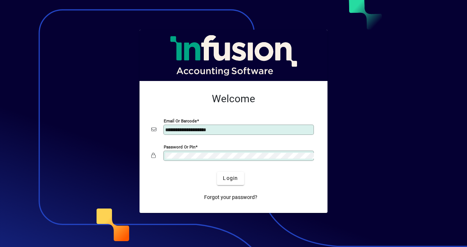
click at [229, 130] on input "**********" at bounding box center [239, 130] width 148 height 6
type input "**********"
click at [216, 152] on div "Password or Pin" at bounding box center [238, 156] width 151 height 10
drag, startPoint x: 216, startPoint y: 152, endPoint x: 167, endPoint y: 150, distance: 49.2
click at [167, 151] on div "Password or Pin" at bounding box center [238, 156] width 151 height 10
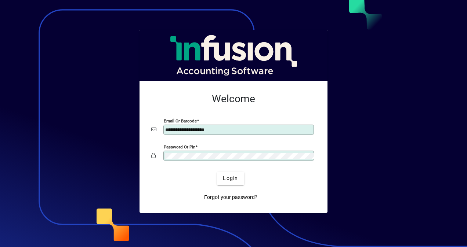
click at [166, 163] on div at bounding box center [233, 167] width 165 height 8
click at [226, 179] on span "Login" at bounding box center [230, 179] width 15 height 8
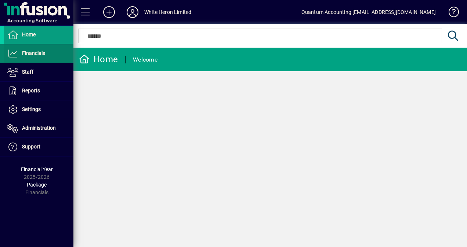
click at [28, 53] on span "Financials" at bounding box center [33, 53] width 23 height 6
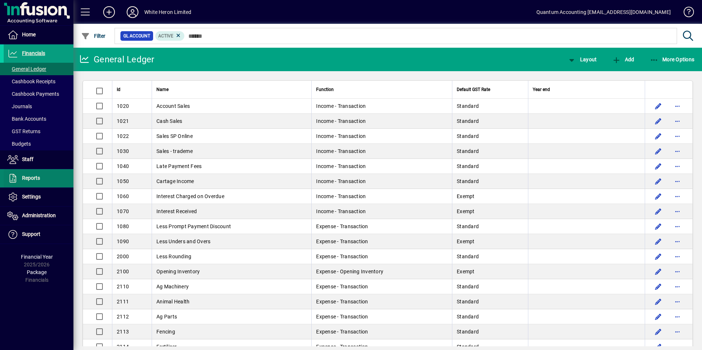
click at [19, 176] on span "Reports" at bounding box center [22, 178] width 36 height 9
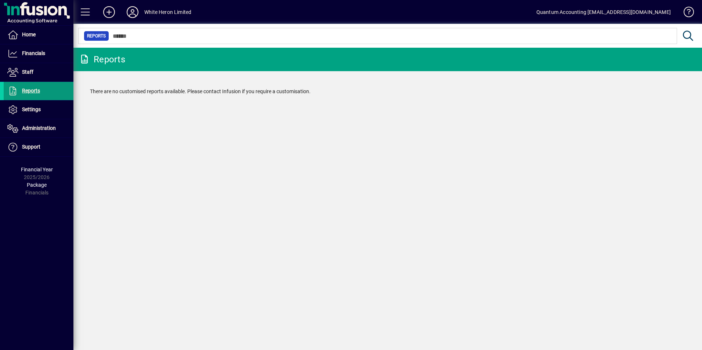
click at [37, 90] on span "Reports" at bounding box center [31, 91] width 18 height 6
click at [35, 105] on span at bounding box center [39, 110] width 70 height 18
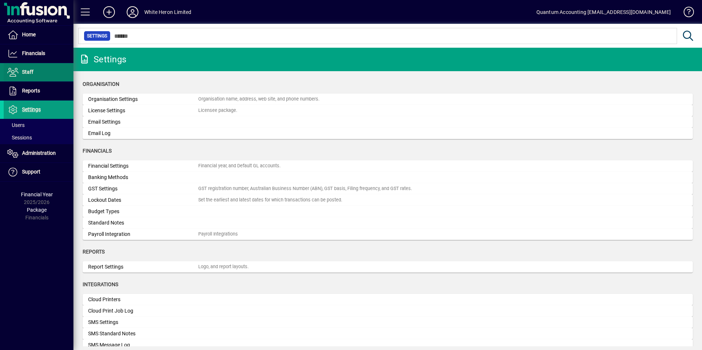
click at [29, 73] on span "Staff" at bounding box center [27, 72] width 11 height 6
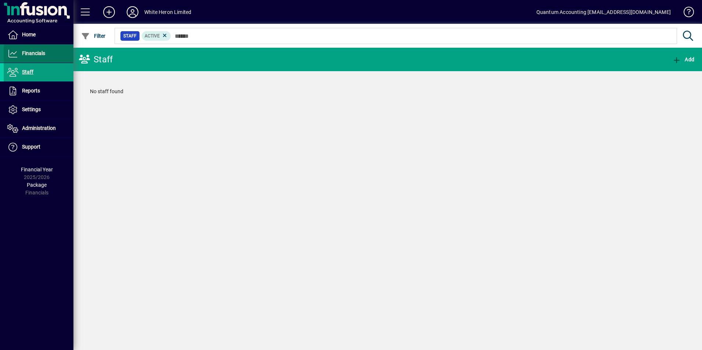
click at [30, 55] on span "Financials" at bounding box center [33, 53] width 23 height 6
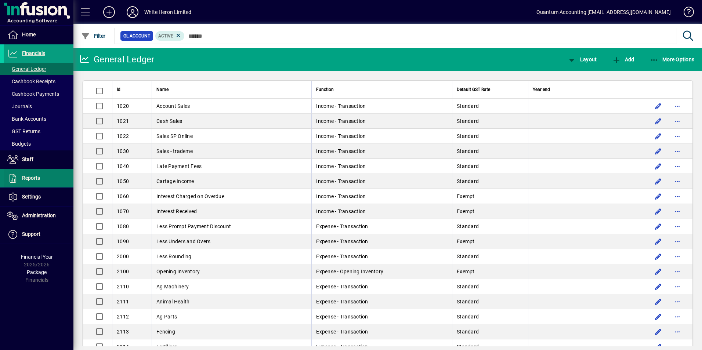
click at [31, 171] on span at bounding box center [39, 179] width 70 height 18
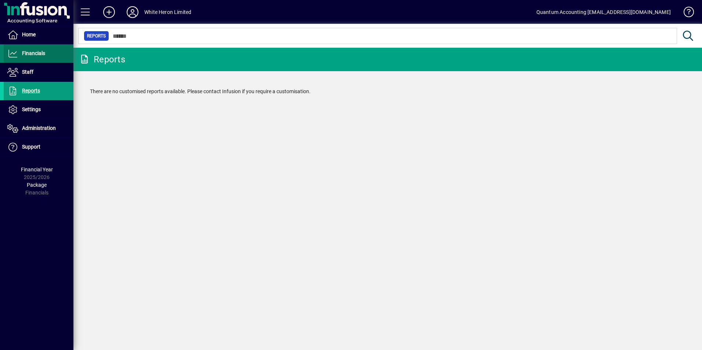
click at [28, 56] on span "Financials" at bounding box center [33, 53] width 23 height 6
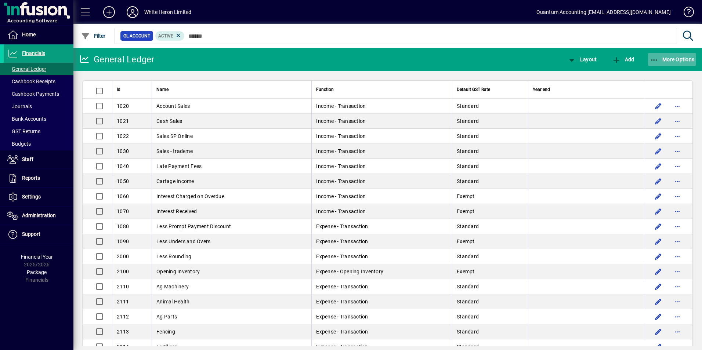
click at [467, 58] on icon "button" at bounding box center [654, 60] width 9 height 7
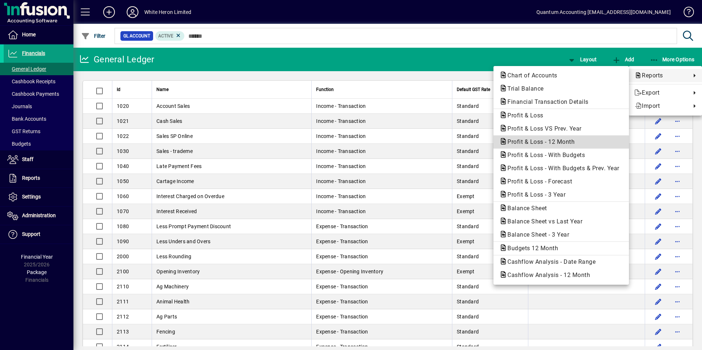
click at [467, 144] on span "Profit & Loss - 12 Month" at bounding box center [538, 141] width 79 height 7
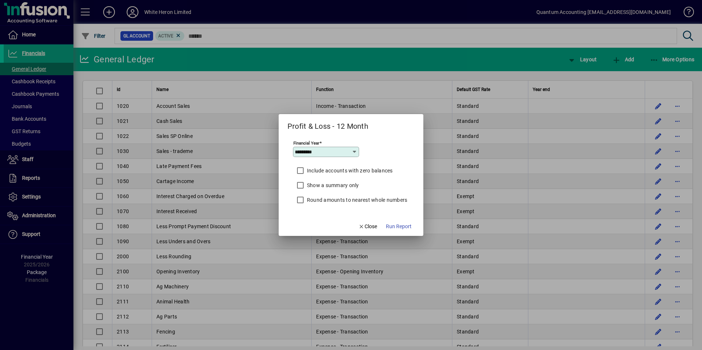
click at [354, 152] on icon at bounding box center [355, 152] width 6 height 6
click at [316, 193] on mat-option "2024/2025" at bounding box center [312, 189] width 39 height 19
type input "*********"
click at [396, 225] on span "Run Report" at bounding box center [399, 227] width 26 height 8
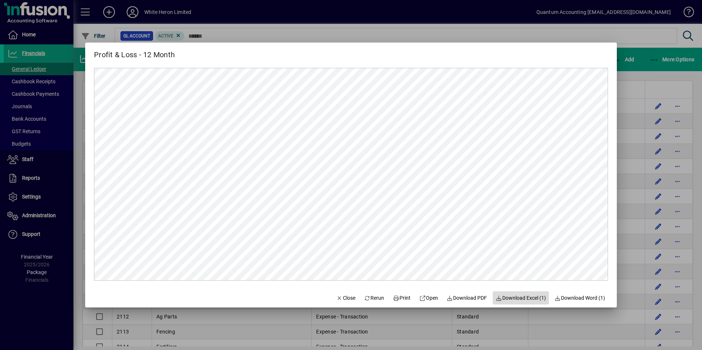
click at [467, 247] on span "Download Excel (1)" at bounding box center [521, 298] width 50 height 8
click at [404, 65] on mat-dialog-content at bounding box center [351, 175] width 532 height 228
click at [343, 247] on span "Close" at bounding box center [345, 298] width 19 height 8
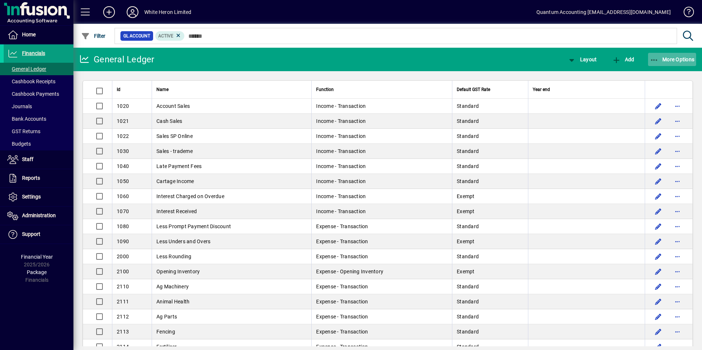
click at [467, 59] on span "More Options" at bounding box center [672, 60] width 45 height 6
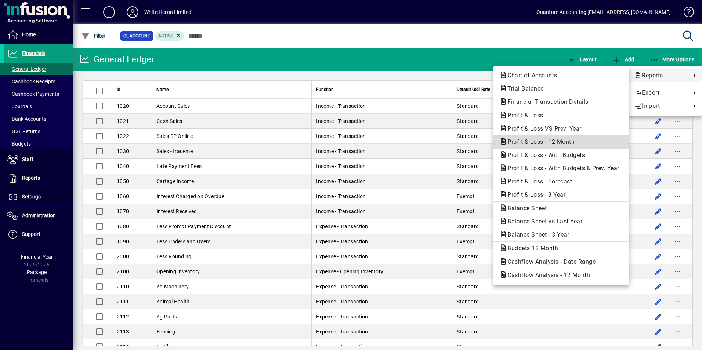
click at [467, 143] on span "Profit & Loss - 12 Month" at bounding box center [538, 141] width 79 height 7
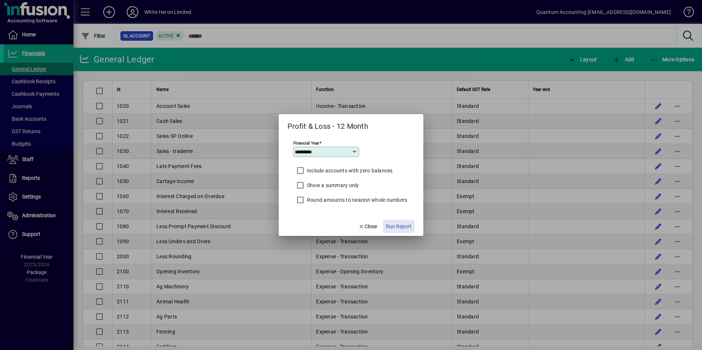
click at [401, 226] on span "Run Report" at bounding box center [399, 227] width 26 height 8
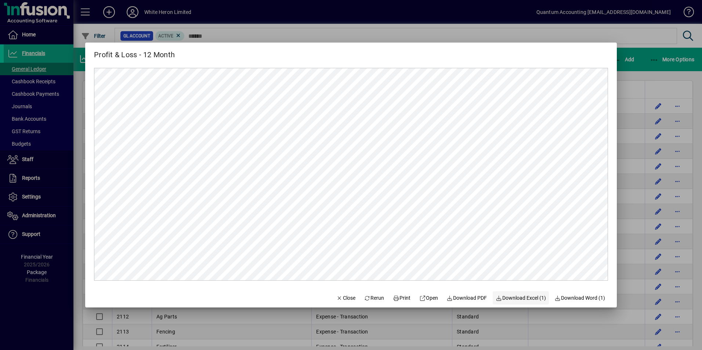
click at [467, 247] on span "Download Excel (1)" at bounding box center [521, 298] width 50 height 8
click at [448, 37] on div at bounding box center [351, 175] width 702 height 350
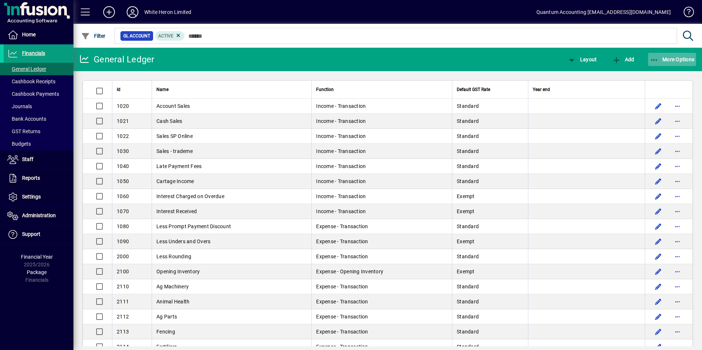
click at [467, 58] on span "More Options" at bounding box center [672, 60] width 45 height 6
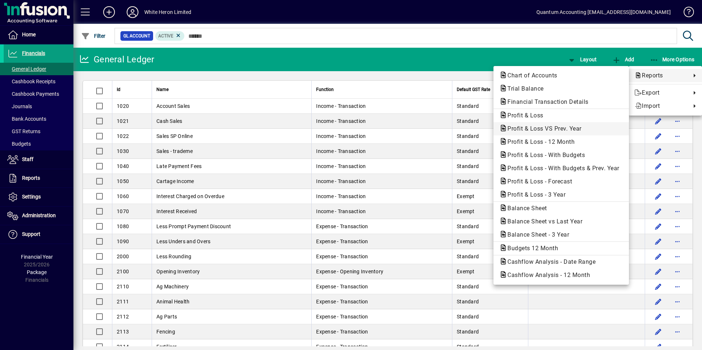
click at [467, 127] on span "Profit & Loss VS Prev. Year" at bounding box center [542, 128] width 86 height 7
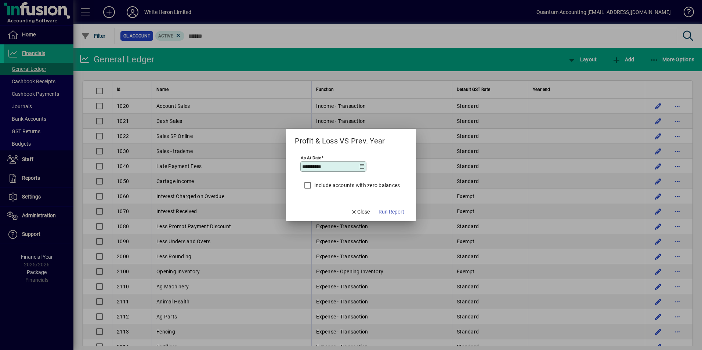
drag, startPoint x: 338, startPoint y: 163, endPoint x: 301, endPoint y: 166, distance: 37.2
click at [301, 166] on div "**********" at bounding box center [333, 167] width 66 height 10
type input "**********"
click at [393, 210] on span "Run Report" at bounding box center [392, 212] width 26 height 8
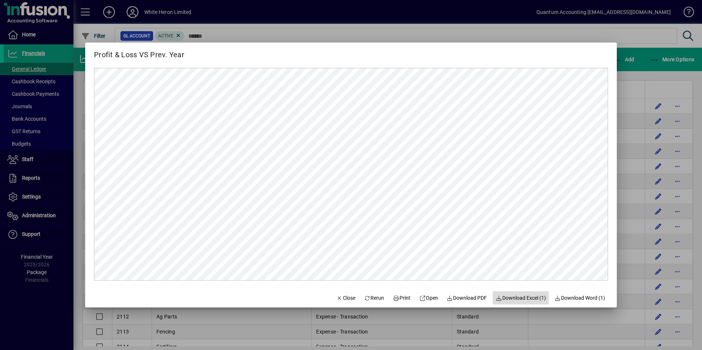
click at [467, 247] on span "Download Excel (1)" at bounding box center [521, 298] width 50 height 8
click at [467, 59] on div "Profit & Loss VS Prev. Year" at bounding box center [351, 52] width 532 height 18
click at [467, 60] on div at bounding box center [351, 175] width 702 height 350
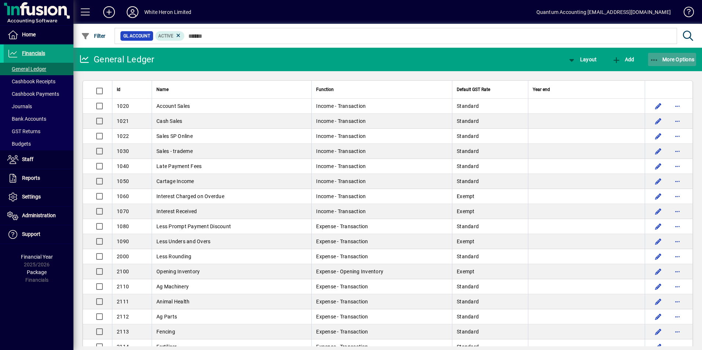
click at [467, 60] on span "More Options" at bounding box center [672, 60] width 45 height 6
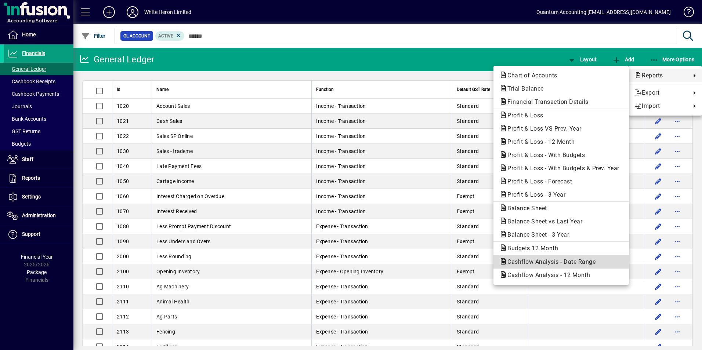
click at [467, 247] on span "Cashflow Analysis - Date Range" at bounding box center [549, 262] width 100 height 7
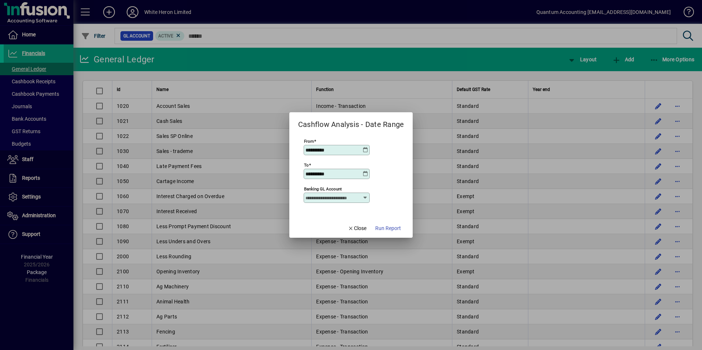
click at [365, 152] on icon at bounding box center [365, 150] width 6 height 6
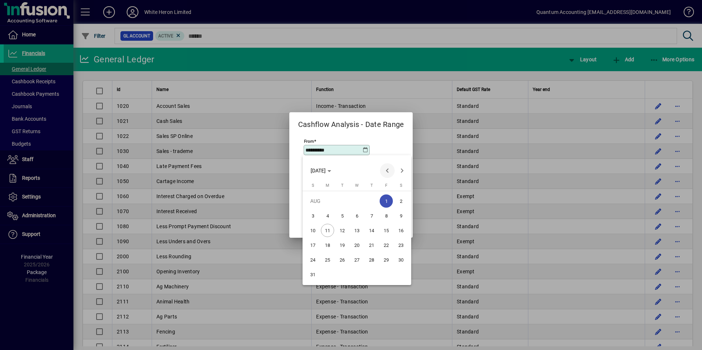
click at [386, 171] on span "Previous month" at bounding box center [387, 170] width 15 height 15
click at [388, 172] on span "Previous month" at bounding box center [387, 170] width 15 height 15
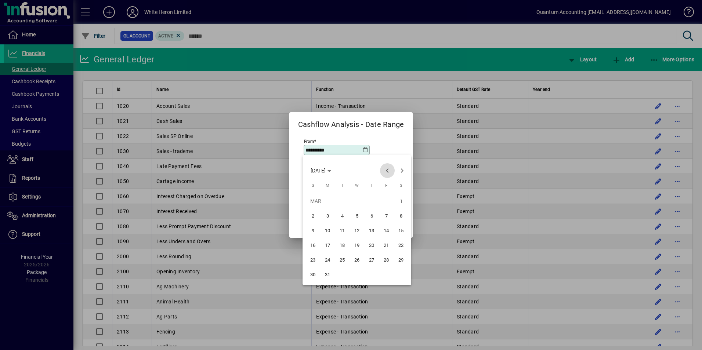
click at [388, 172] on span "Previous month" at bounding box center [387, 170] width 15 height 15
click at [359, 199] on span "1" at bounding box center [356, 201] width 13 height 13
type input "**********"
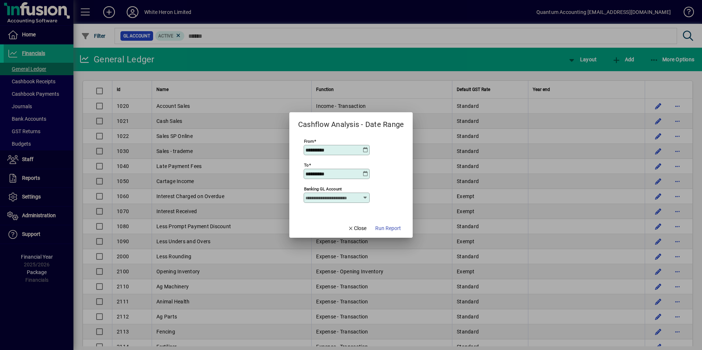
click at [364, 176] on icon at bounding box center [365, 174] width 6 height 6
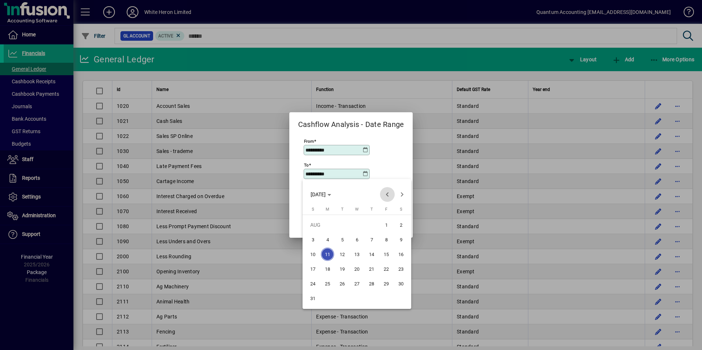
click at [387, 195] on span "Previous month" at bounding box center [387, 194] width 15 height 15
click at [326, 247] on span "30" at bounding box center [327, 298] width 13 height 13
type input "**********"
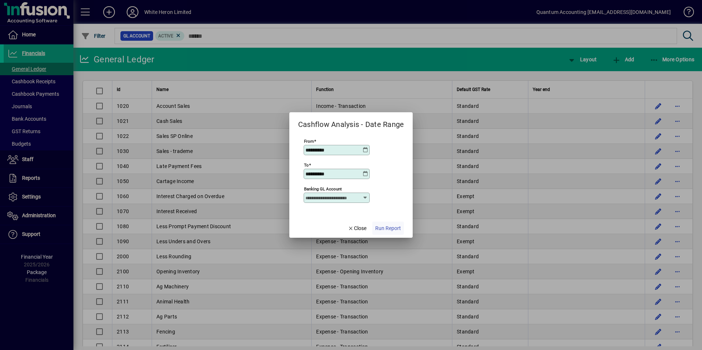
click at [385, 226] on span "Run Report" at bounding box center [388, 229] width 26 height 8
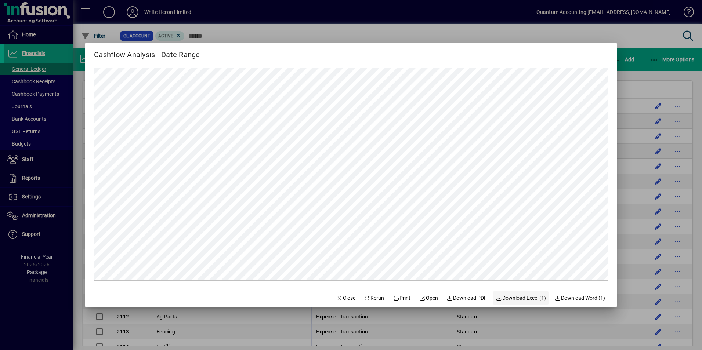
click at [467, 247] on span "Download Excel (1)" at bounding box center [521, 298] width 50 height 8
click at [467, 61] on div at bounding box center [351, 175] width 702 height 350
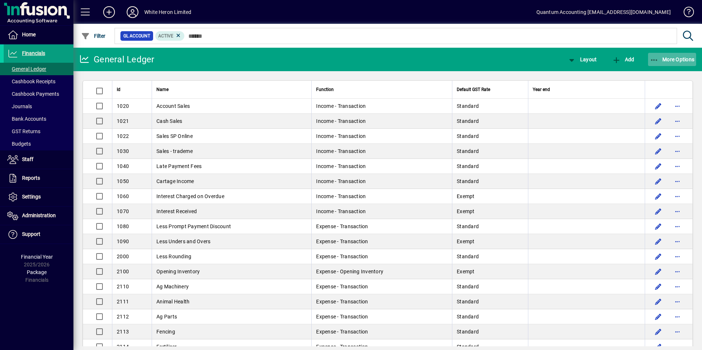
click at [467, 60] on span "More Options" at bounding box center [672, 60] width 45 height 6
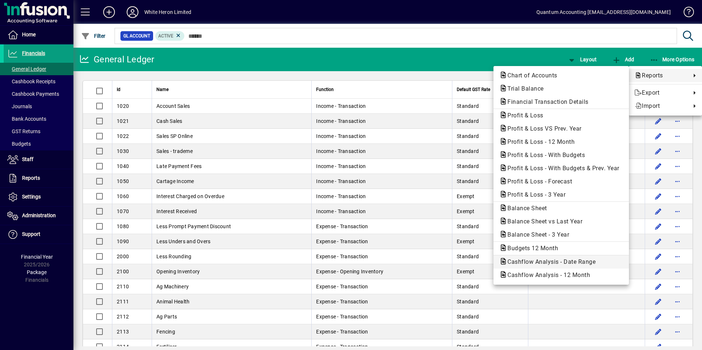
click at [467, 247] on span "Cashflow Analysis - Date Range" at bounding box center [549, 262] width 100 height 7
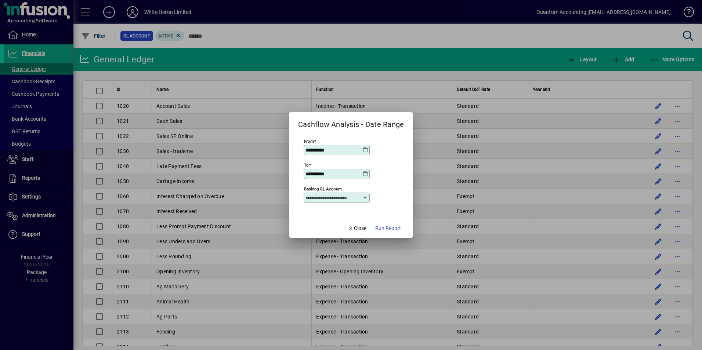
drag, startPoint x: 336, startPoint y: 151, endPoint x: 297, endPoint y: 149, distance: 38.9
click at [297, 149] on mat-dialog-content "**********" at bounding box center [351, 174] width 124 height 88
type input "**********"
click at [379, 228] on span "Run Report" at bounding box center [388, 229] width 26 height 8
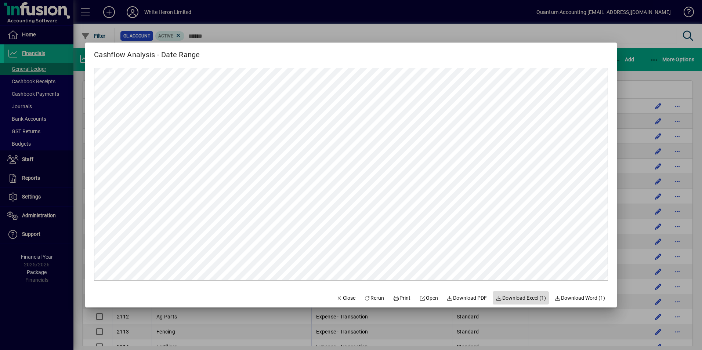
click at [467, 247] on span "Download Excel (1)" at bounding box center [521, 298] width 50 height 8
click at [288, 55] on div "Cashflow Analysis - Date Range" at bounding box center [351, 52] width 532 height 18
click at [337, 247] on span "Close" at bounding box center [345, 298] width 19 height 8
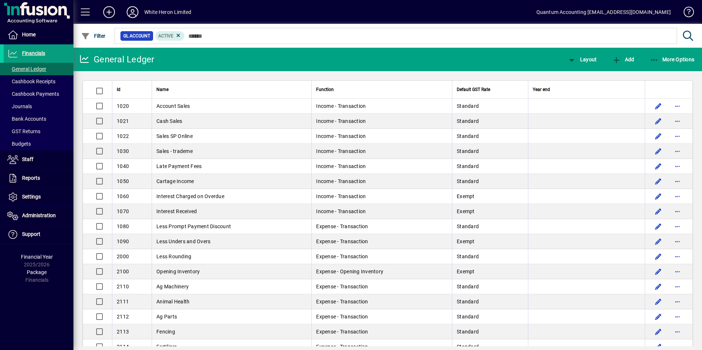
click at [279, 14] on mat-toolbar-row "White Heron Limited Quantum Accounting [EMAIL_ADDRESS][DOMAIN_NAME]" at bounding box center [387, 12] width 629 height 24
click at [321, 18] on mat-toolbar-row "White Heron Limited Quantum Accounting [EMAIL_ADDRESS][DOMAIN_NAME]" at bounding box center [387, 12] width 629 height 24
drag, startPoint x: 558, startPoint y: 9, endPoint x: 670, endPoint y: 11, distance: 112.0
click at [467, 11] on mat-toolbar-row "White Heron Limited Quantum Accounting [EMAIL_ADDRESS][DOMAIN_NAME]" at bounding box center [387, 12] width 629 height 24
click at [467, 10] on div "Quantum Accounting [EMAIL_ADDRESS][DOMAIN_NAME]" at bounding box center [603, 12] width 134 height 12
